Goal: Task Accomplishment & Management: Use online tool/utility

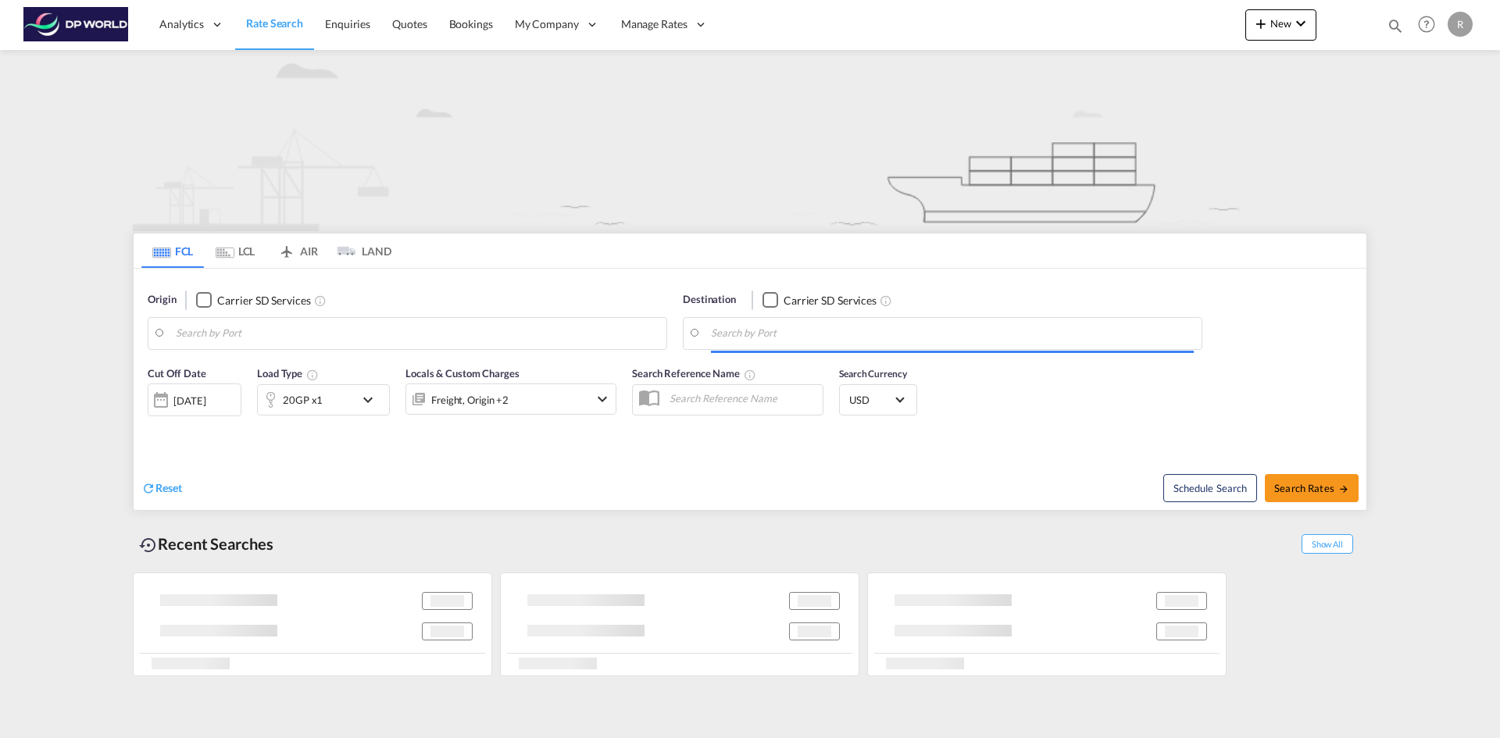
type input "[GEOGRAPHIC_DATA] ([GEOGRAPHIC_DATA]), ATVIE"
type input "[US_STATE], [GEOGRAPHIC_DATA], USNYC"
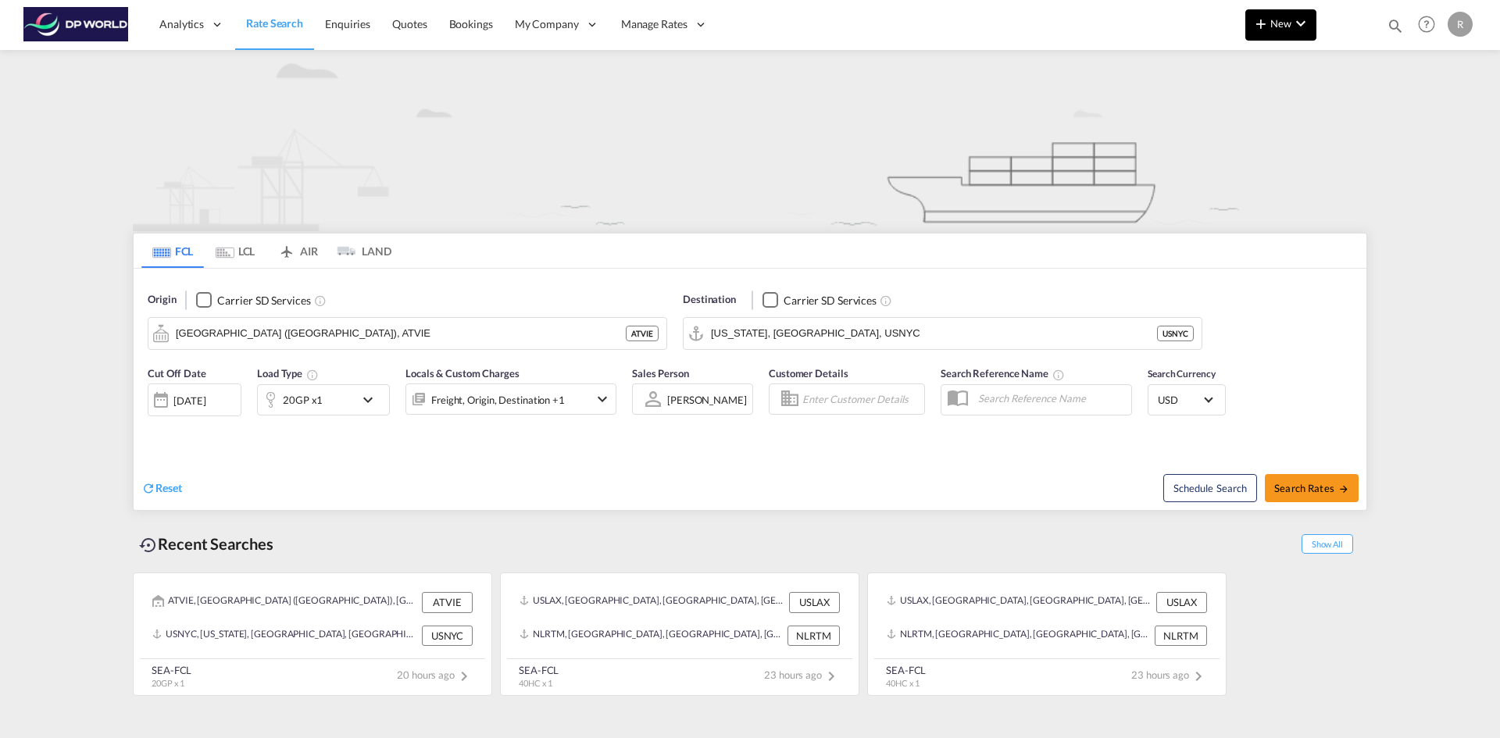
click at [1301, 35] on button "New" at bounding box center [1280, 24] width 71 height 31
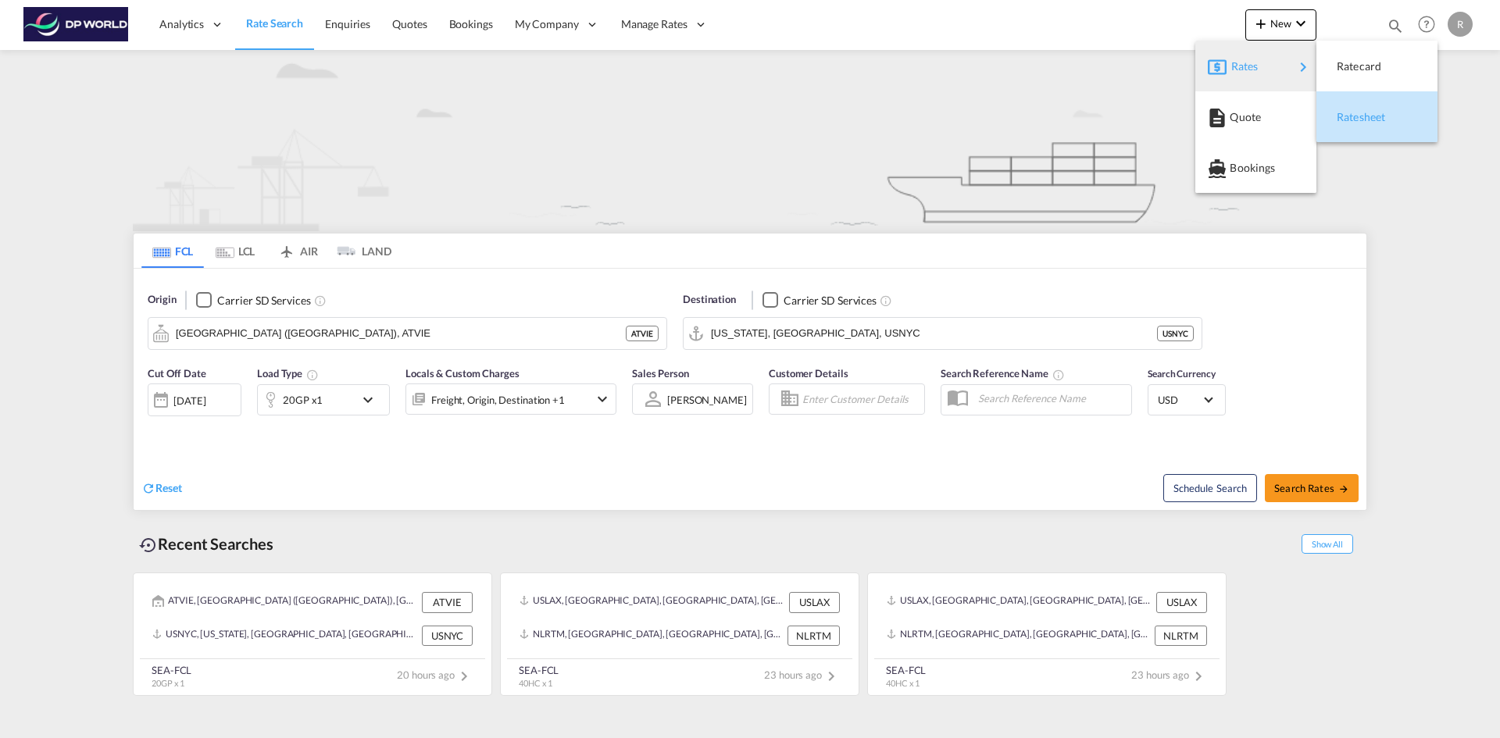
click at [1356, 130] on div "Ratesheet" at bounding box center [1365, 117] width 58 height 39
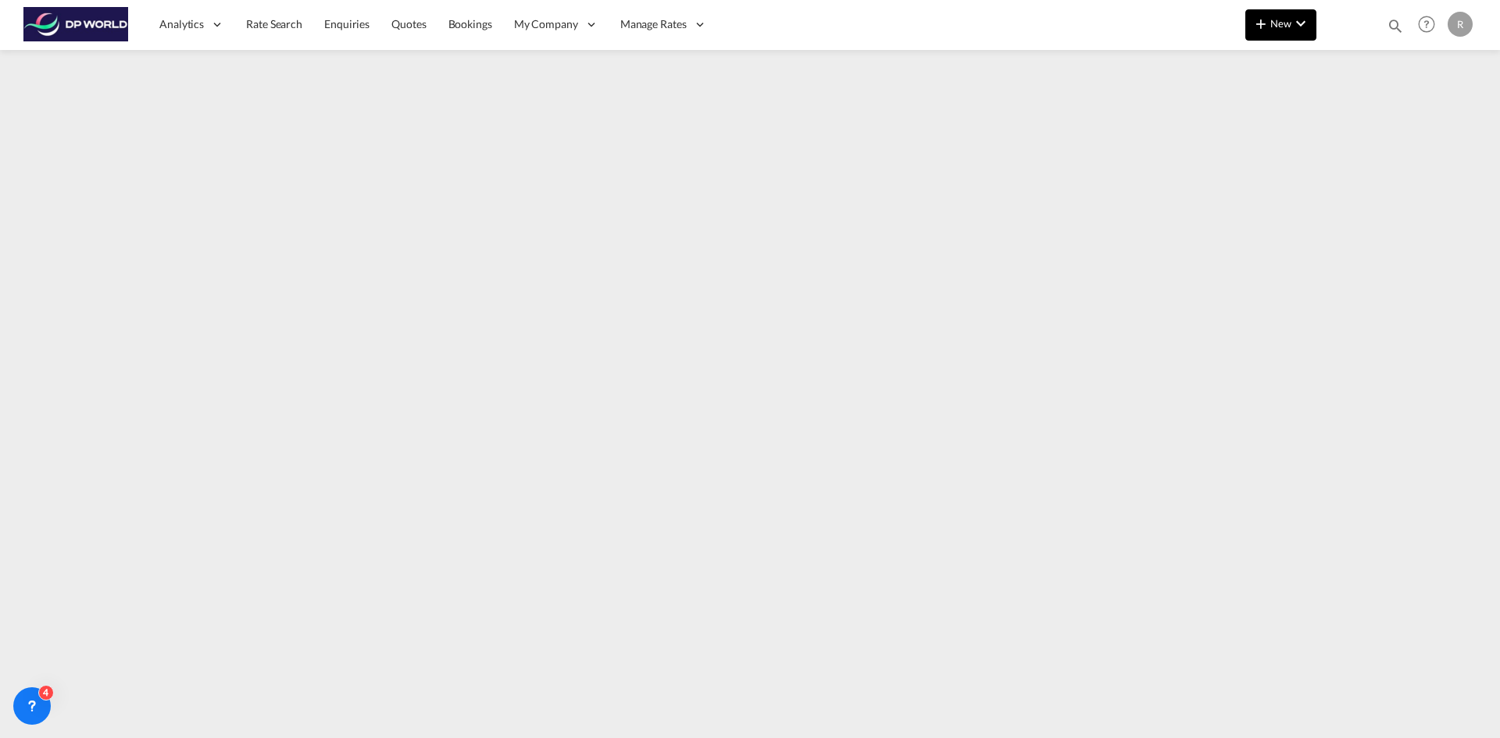
click at [1294, 26] on md-icon "icon-chevron-down" at bounding box center [1300, 23] width 19 height 19
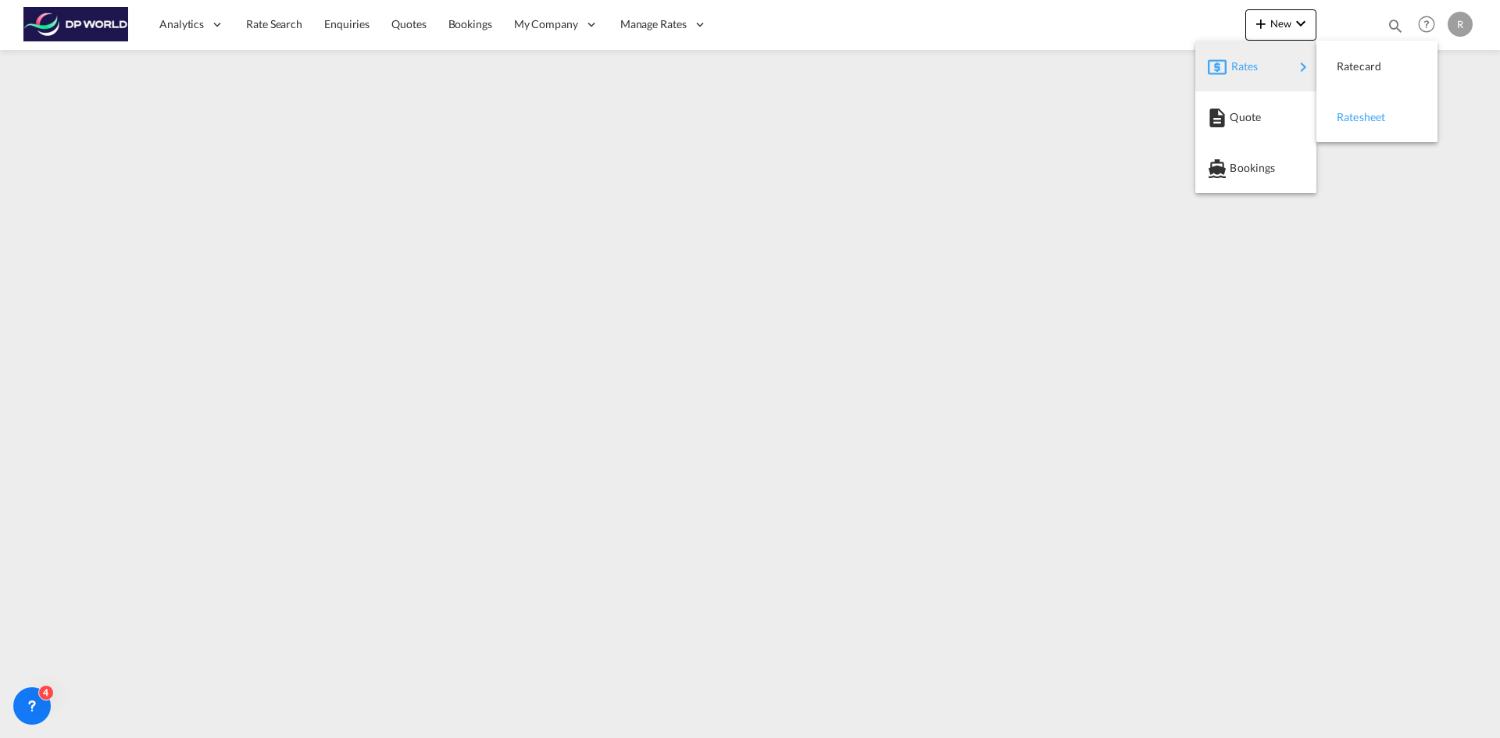
click at [1344, 117] on span "Ratesheet" at bounding box center [1344, 117] width 17 height 31
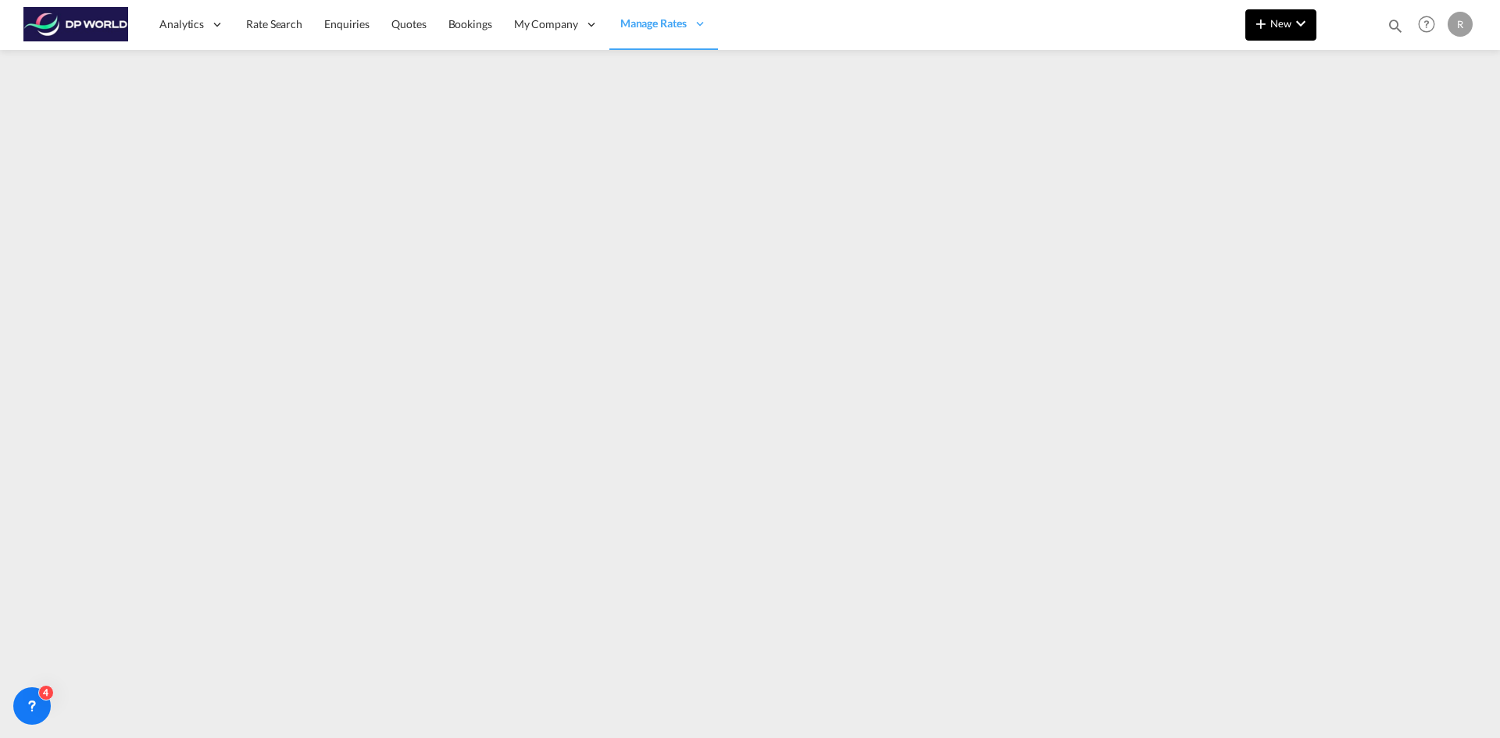
click at [1301, 22] on md-icon "icon-chevron-down" at bounding box center [1300, 23] width 19 height 19
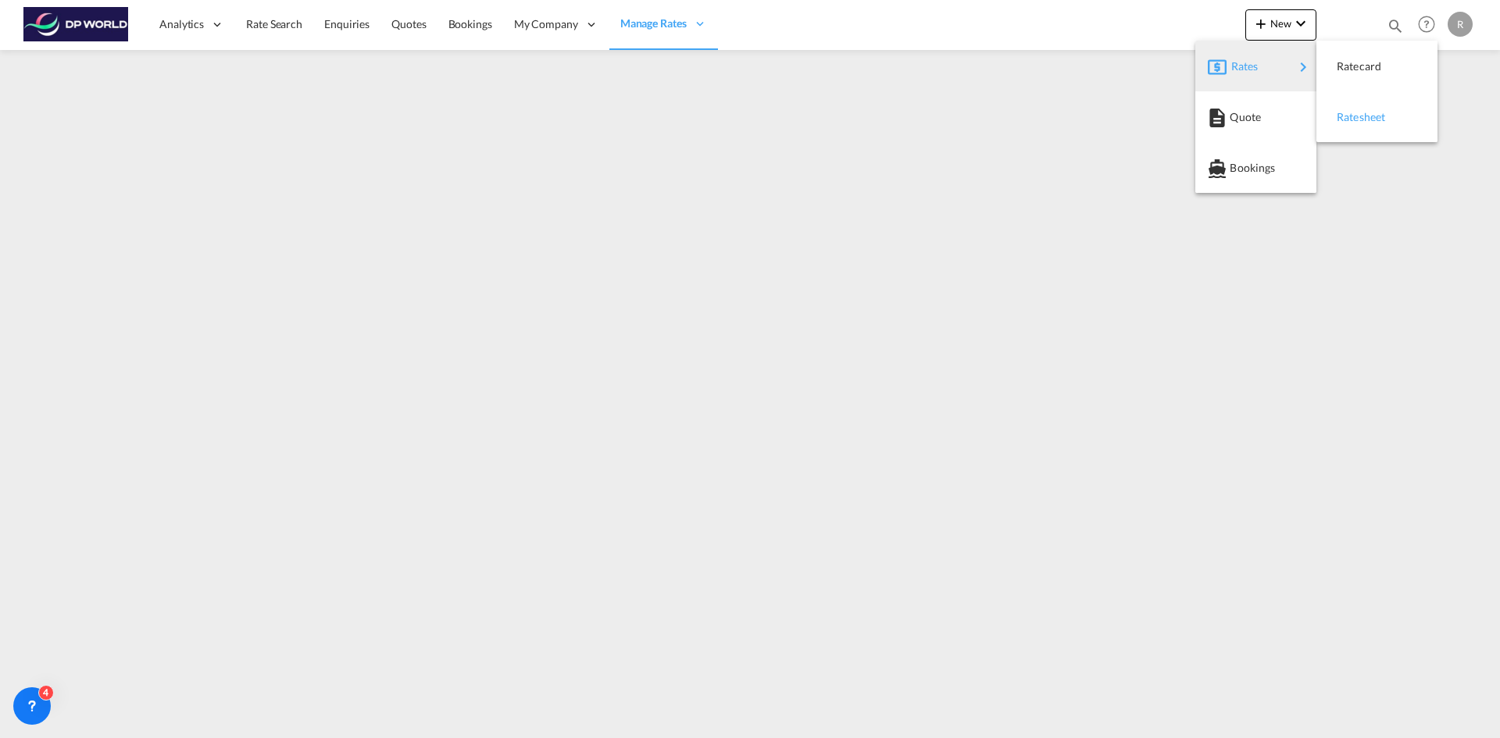
click at [1368, 132] on div "Ratesheet" at bounding box center [1365, 117] width 58 height 39
